Goal: Task Accomplishment & Management: Manage account settings

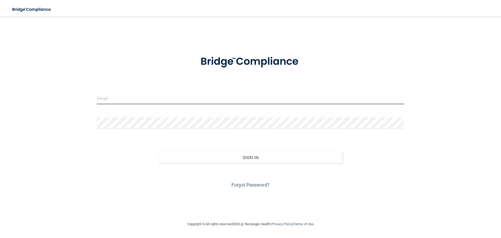
type input "[PERSON_NAME][EMAIL_ADDRESS][DOMAIN_NAME]"
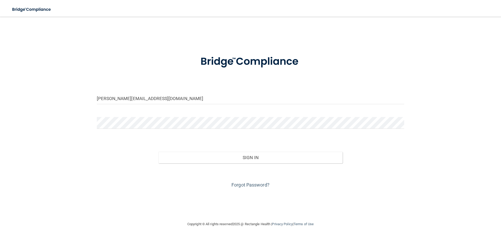
click at [221, 164] on div "Forgot Password?" at bounding box center [251, 176] width 316 height 26
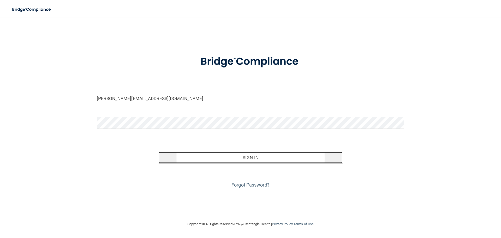
click at [221, 160] on button "Sign In" at bounding box center [251, 157] width 185 height 11
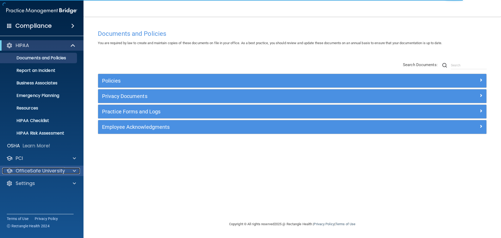
click at [39, 173] on p "OfficeSafe University" at bounding box center [40, 171] width 49 height 6
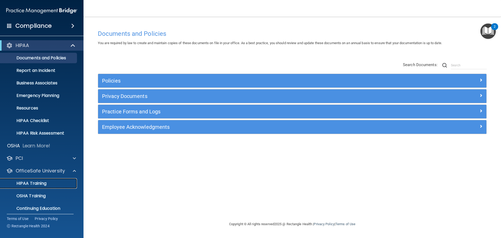
click at [44, 182] on p "HIPAA Training" at bounding box center [24, 183] width 43 height 5
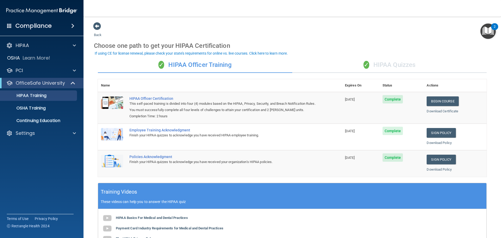
click at [388, 60] on div "✓ HIPAA Quizzes" at bounding box center [390, 65] width 195 height 16
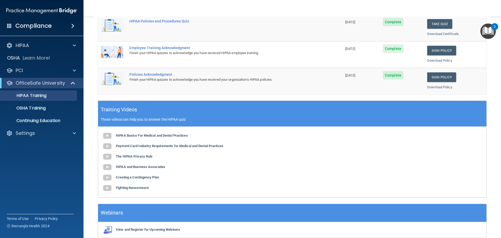
scroll to position [155, 0]
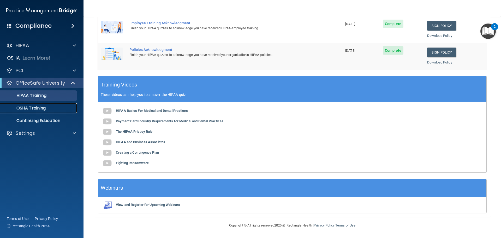
click at [40, 110] on p "OSHA Training" at bounding box center [24, 108] width 42 height 5
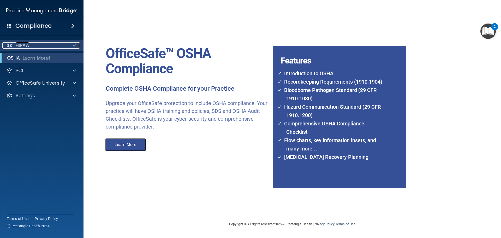
click at [48, 46] on div "HIPAA" at bounding box center [34, 45] width 65 height 6
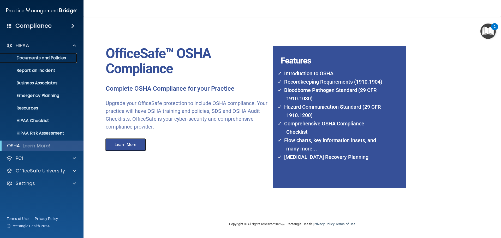
drag, startPoint x: 50, startPoint y: 59, endPoint x: 54, endPoint y: 64, distance: 6.2
click at [51, 58] on p "Documents and Policies" at bounding box center [38, 57] width 71 height 5
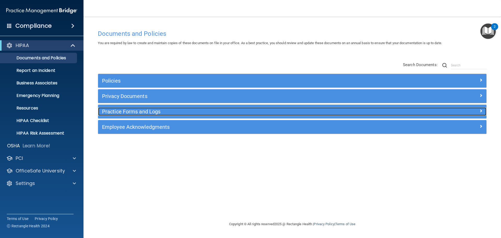
click at [147, 112] on h5 "Practice Forms and Logs" at bounding box center [244, 112] width 284 height 6
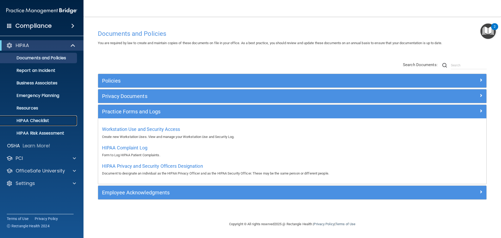
click at [36, 122] on p "HIPAA Checklist" at bounding box center [38, 120] width 71 height 5
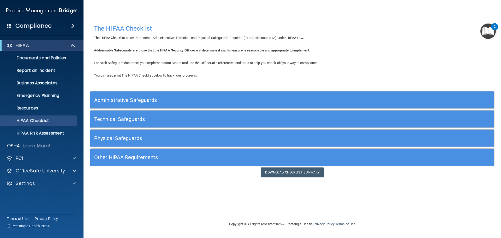
click at [172, 97] on div "Administrative Safeguards" at bounding box center [241, 100] width 303 height 12
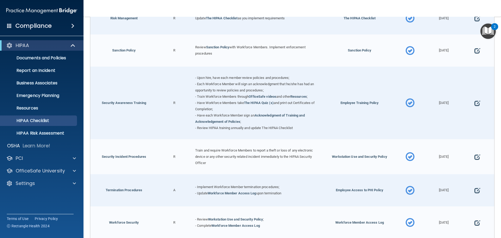
scroll to position [444, 0]
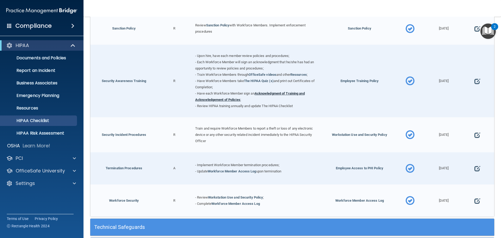
click at [295, 96] on link "Acknowledgment of Training and Acknowledgement of Policies" at bounding box center [250, 96] width 110 height 10
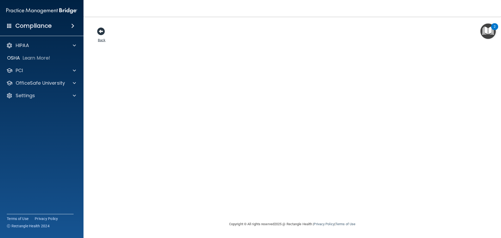
click at [102, 34] on span at bounding box center [101, 31] width 8 height 8
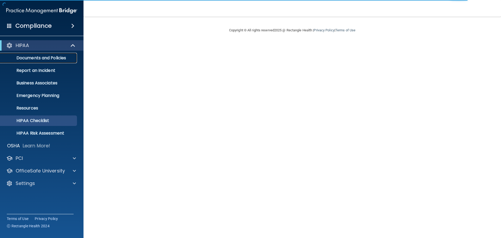
click at [53, 60] on p "Documents and Policies" at bounding box center [38, 57] width 71 height 5
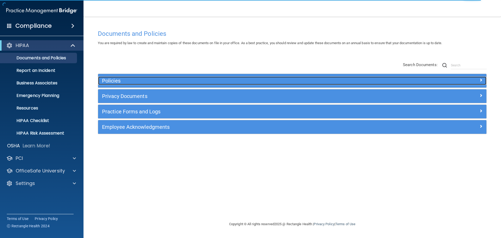
click at [123, 82] on h5 "Policies" at bounding box center [244, 81] width 284 height 6
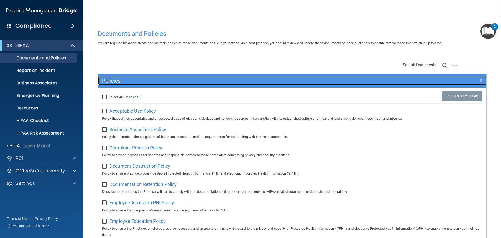
click at [123, 83] on h5 "Policies" at bounding box center [244, 81] width 284 height 6
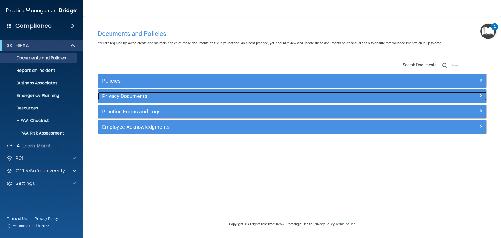
click at [136, 95] on h5 "Privacy Documents" at bounding box center [244, 96] width 284 height 6
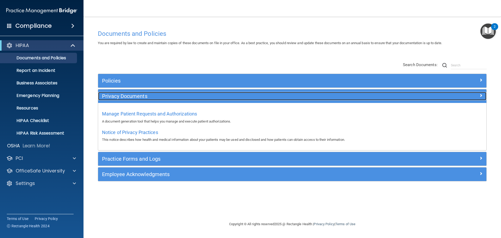
click at [138, 96] on h5 "Privacy Documents" at bounding box center [244, 96] width 284 height 6
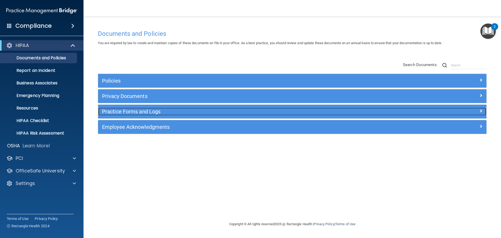
click at [142, 113] on h5 "Practice Forms and Logs" at bounding box center [244, 112] width 284 height 6
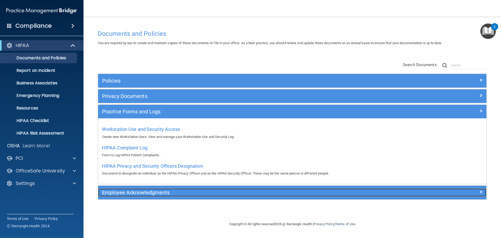
click at [175, 195] on h5 "Employee Acknowledgments" at bounding box center [244, 193] width 284 height 6
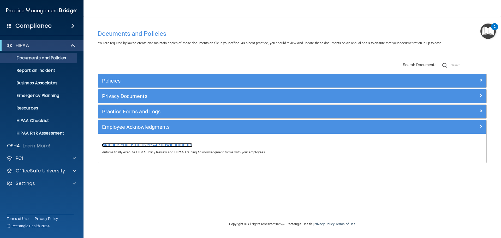
click at [164, 146] on span "Manage Your Employee Acknowledgments" at bounding box center [147, 144] width 90 height 5
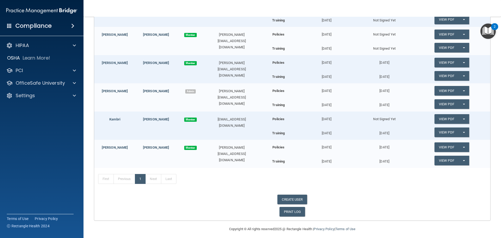
scroll to position [194, 0]
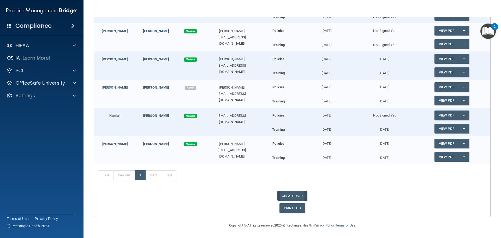
click at [300, 193] on link "CREATE USER" at bounding box center [293, 196] width 30 height 10
select select "practice_admin"
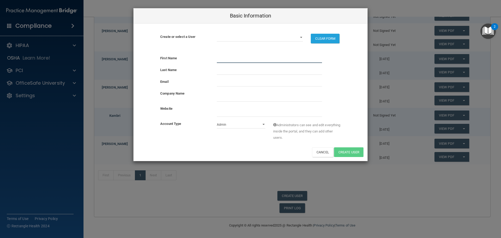
click at [223, 56] on input "text" at bounding box center [269, 59] width 105 height 8
type input "Mia"
type input "[PERSON_NAME]"
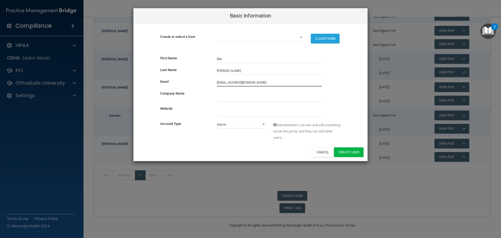
type input "[EMAIL_ADDRESS][DOMAIN_NAME]"
type input "Michael A Hattan OD"
click at [236, 112] on input "website" at bounding box center [269, 113] width 105 height 8
click at [262, 123] on select "Admin Member" at bounding box center [241, 125] width 49 height 8
select select "practice_member"
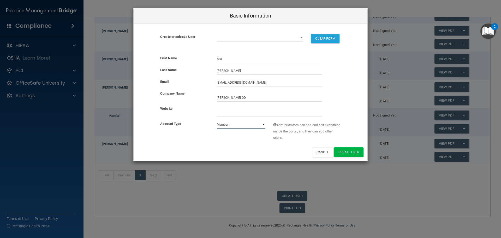
click at [217, 121] on select "Admin Member" at bounding box center [241, 125] width 49 height 8
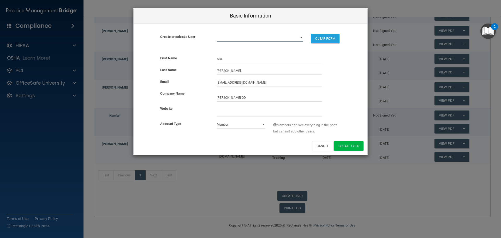
click at [300, 38] on select "angie@hayseyecare.com christy@hayseyecare.com courtney@hayseyecare.com dee@hays…" at bounding box center [260, 38] width 86 height 8
click at [301, 38] on select "angie@hayseyecare.com christy@hayseyecare.com courtney@hayseyecare.com dee@hays…" at bounding box center [260, 38] width 86 height 8
click at [345, 143] on button "Create User" at bounding box center [349, 146] width 30 height 10
click at [320, 145] on button "Cancel" at bounding box center [322, 146] width 21 height 10
select select "practice_admin"
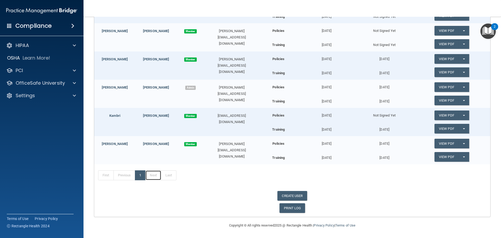
click at [154, 179] on link "Next" at bounding box center [153, 175] width 16 height 10
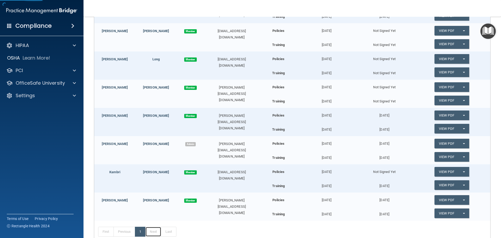
scroll to position [64, 0]
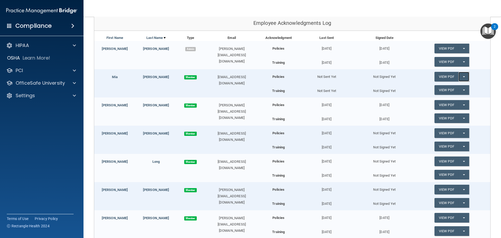
drag, startPoint x: 459, startPoint y: 79, endPoint x: 458, endPoint y: 83, distance: 4.1
click at [459, 80] on button "Split button!" at bounding box center [464, 77] width 11 height 10
click at [450, 88] on link "Send Acknowledgment" at bounding box center [457, 87] width 45 height 8
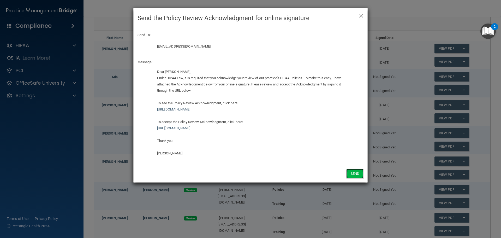
click at [354, 174] on button "Send" at bounding box center [355, 174] width 17 height 10
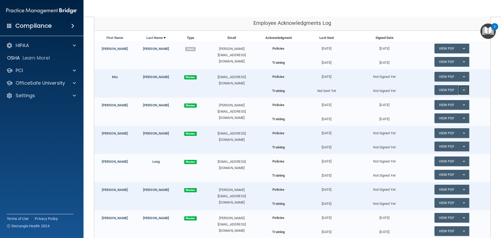
click at [463, 90] on span "button" at bounding box center [464, 90] width 2 height 1
click at [450, 103] on link "Send Acknowledgment PDF" at bounding box center [461, 101] width 52 height 8
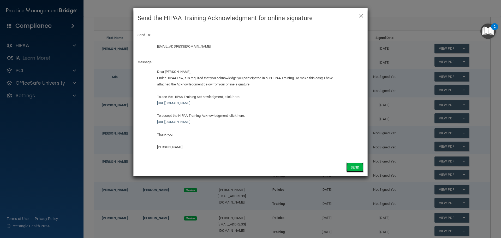
click at [352, 167] on button "Send" at bounding box center [355, 167] width 17 height 10
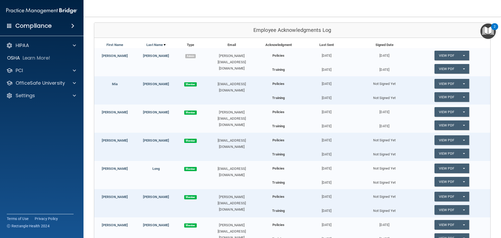
scroll to position [0, 0]
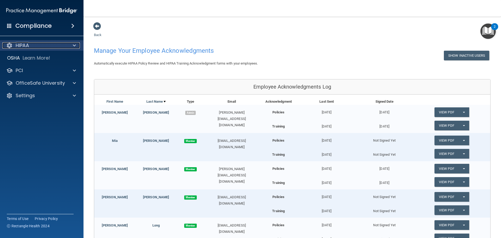
click at [38, 48] on div "HIPAA" at bounding box center [34, 45] width 65 height 6
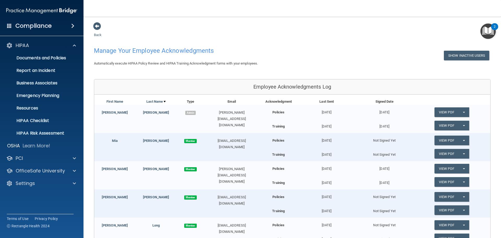
click at [251, 42] on div "Back Manage Your Employee Acknowledgments Show Inactive Users Automatically exe…" at bounding box center [292, 231] width 397 height 418
drag, startPoint x: 100, startPoint y: 31, endPoint x: 104, endPoint y: 33, distance: 4.4
click at [100, 32] on div "Back Manage Your Employee Acknowledgments Show Inactive Users Automatically exe…" at bounding box center [292, 231] width 397 height 418
click at [98, 34] on link "Back" at bounding box center [98, 32] width 8 height 10
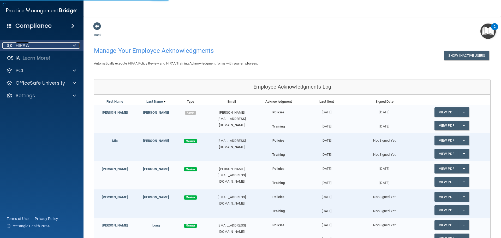
click at [74, 46] on span at bounding box center [74, 45] width 3 height 6
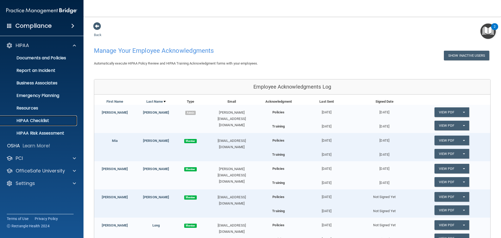
click at [45, 122] on p "HIPAA Checklist" at bounding box center [38, 120] width 71 height 5
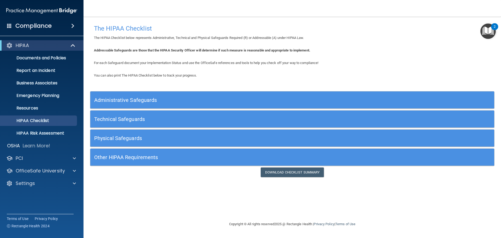
click at [176, 137] on h5 "Physical Safeguards" at bounding box center [241, 138] width 295 height 6
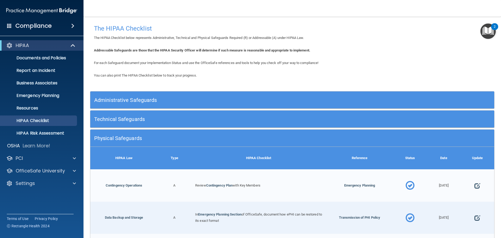
click at [176, 137] on h5 "Physical Safeguards" at bounding box center [241, 138] width 295 height 6
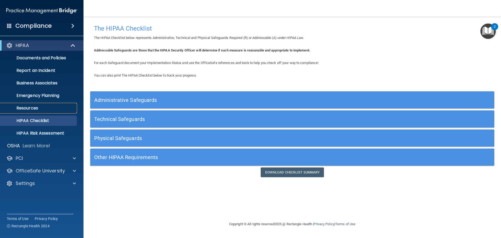
click at [46, 109] on p "Resources" at bounding box center [38, 108] width 71 height 5
click at [179, 157] on h5 "Other HIPAA Requirements" at bounding box center [241, 157] width 295 height 6
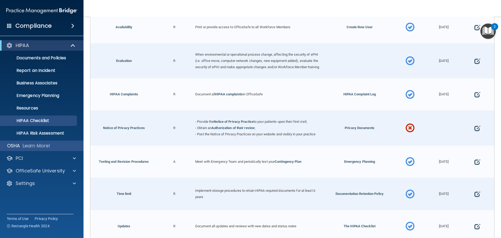
scroll to position [204, 0]
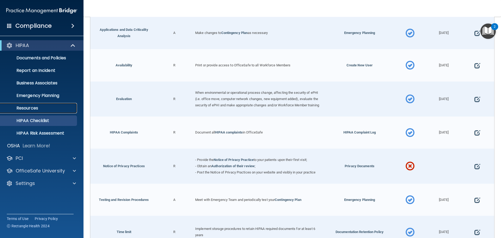
click at [47, 108] on p "Resources" at bounding box center [38, 108] width 71 height 5
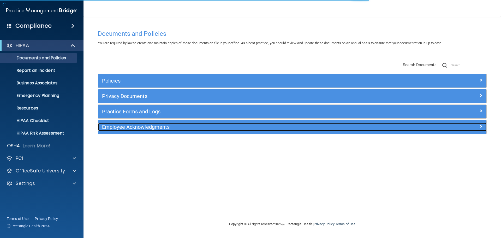
click at [147, 130] on div "Employee Acknowledgments" at bounding box center [243, 127] width 291 height 8
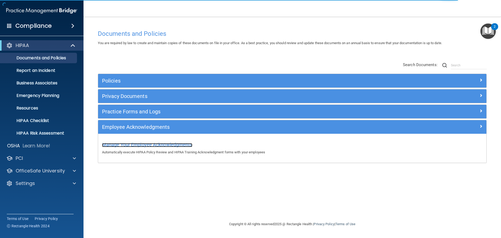
click at [151, 142] on span "Manage Your Employee Acknowledgments" at bounding box center [147, 144] width 90 height 5
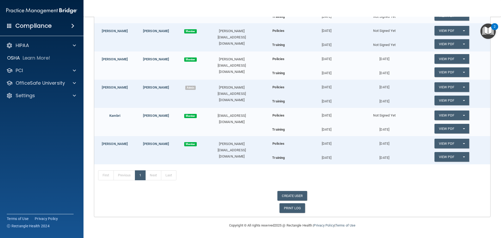
scroll to position [144, 0]
